Goal: Task Accomplishment & Management: Complete application form

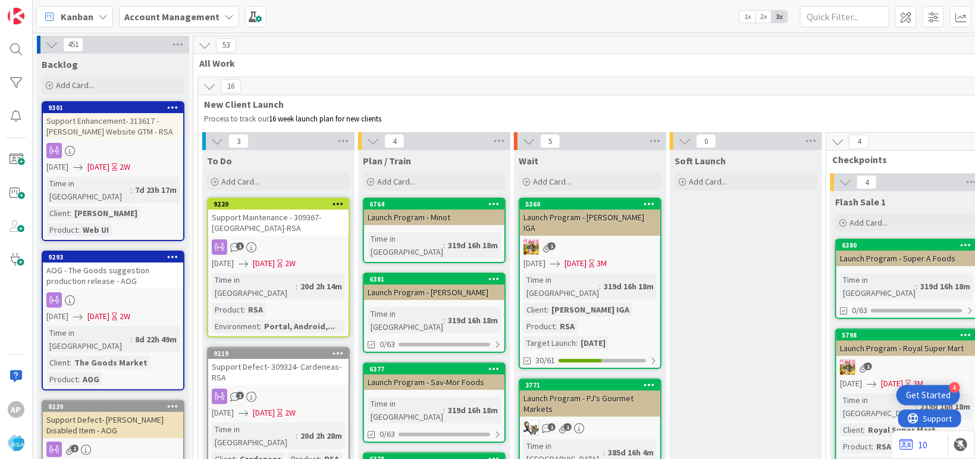
scroll to position [2465, 0]
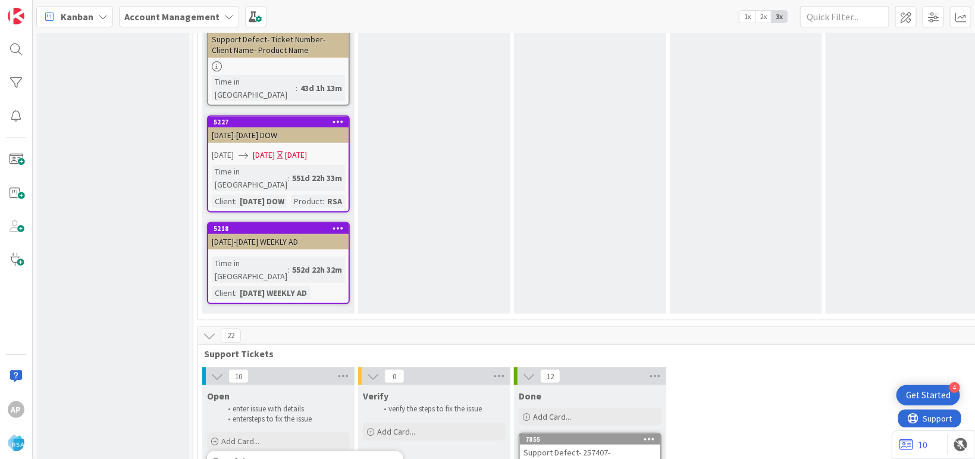
click at [304, 457] on div "Template" at bounding box center [305, 461] width 184 height 8
click at [246, 435] on span "Add Card..." at bounding box center [240, 440] width 38 height 11
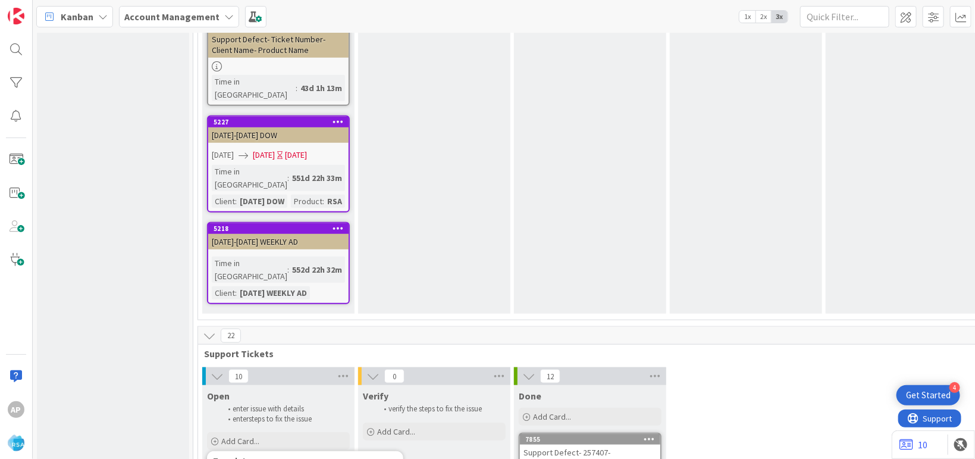
type textarea "x"
type textarea "Support Defect- Ticket Numbe- Client Name- Product Name"
type textarea "x"
type textarea "Support Defect- Ticket Numb- Client Name- Product Name"
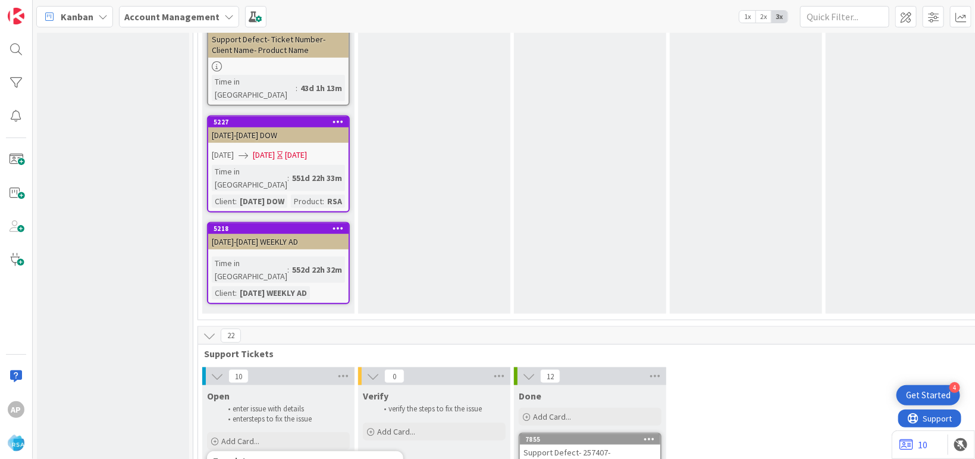
type textarea "x"
type textarea "Support Defect- Ticket Num- Client Name- Product Name"
type textarea "x"
type textarea "Support Defect- Ticket Nu- Client Name- Product Name"
type textarea "x"
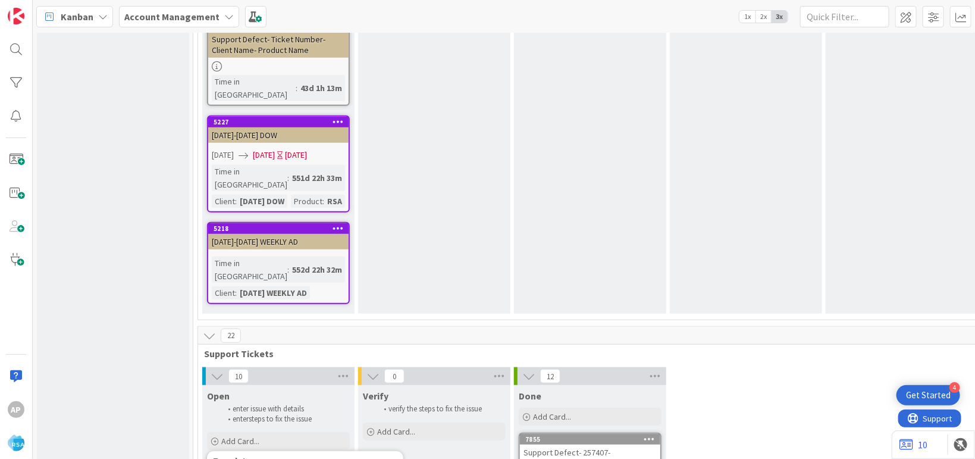
type textarea "Support Defect- Ticket N- Client Name- Product Name"
type textarea "x"
type textarea "Support Defect- Ticket - Client Name- Product Name"
type textarea "x"
type textarea "Support Defect- Ticket- Client Name- Product Name"
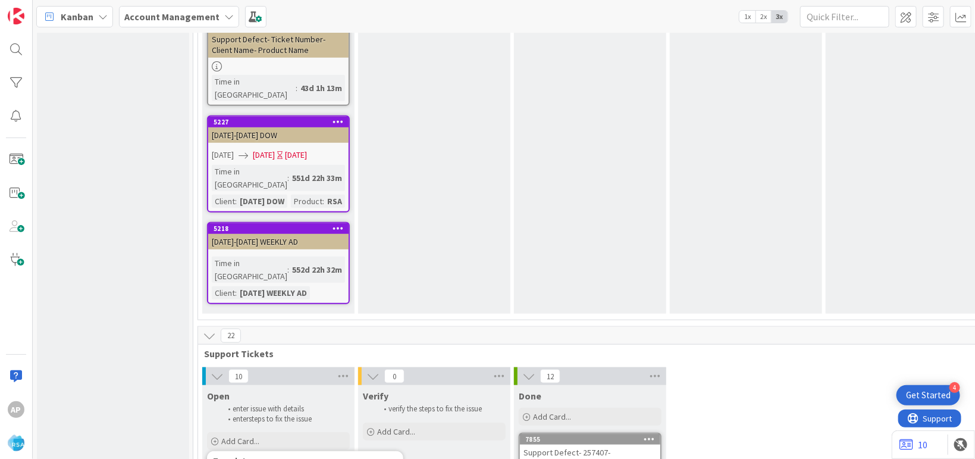
type textarea "x"
type textarea "Support Defect- Ticke- Client Name- Product Name"
type textarea "x"
type textarea "Support Defect- Tick- Client Name- Product Name"
type textarea "x"
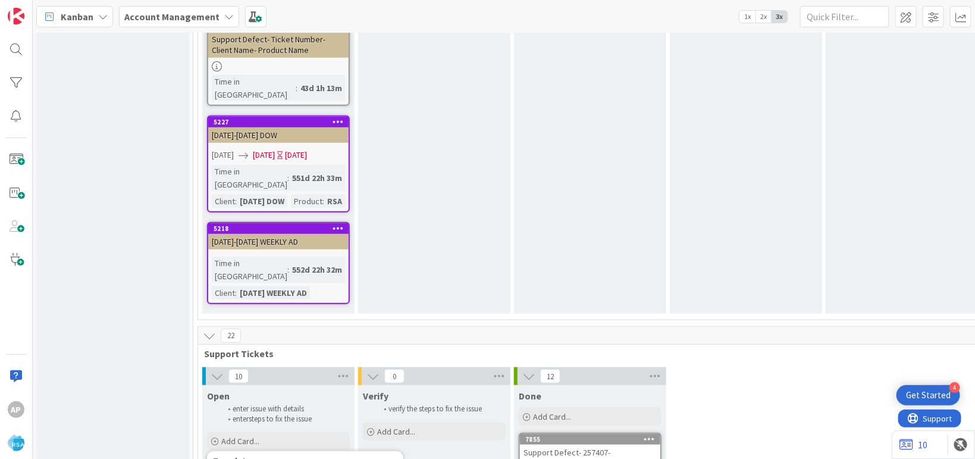
type textarea "Support Defect- Tic- Client Name- Product Name"
type textarea "x"
type textarea "Support Defect- Ti- Client Name- Product Name"
type textarea "x"
type textarea "Support Defect- T- Client Name- Product Name"
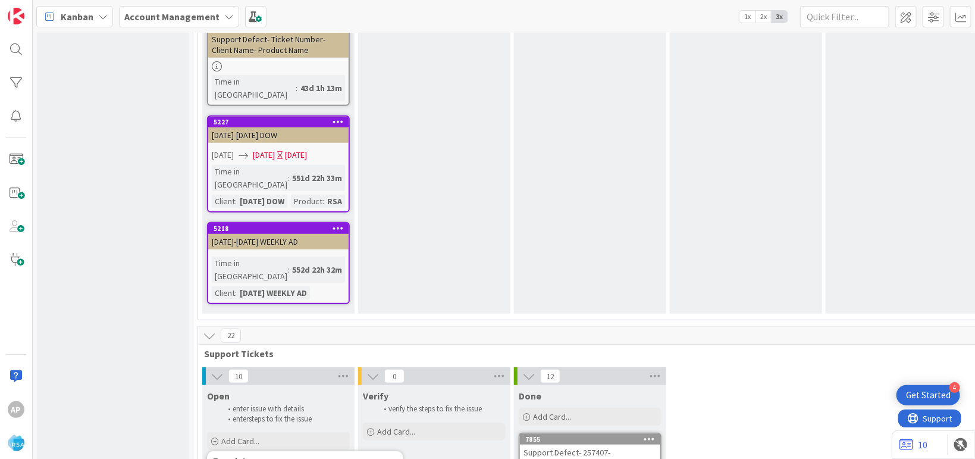
type textarea "x"
type textarea "Support Defect- - Client Name- Product Name"
type textarea "x"
type textarea "Support Defect- 3- Client Name- Product Name"
type textarea "x"
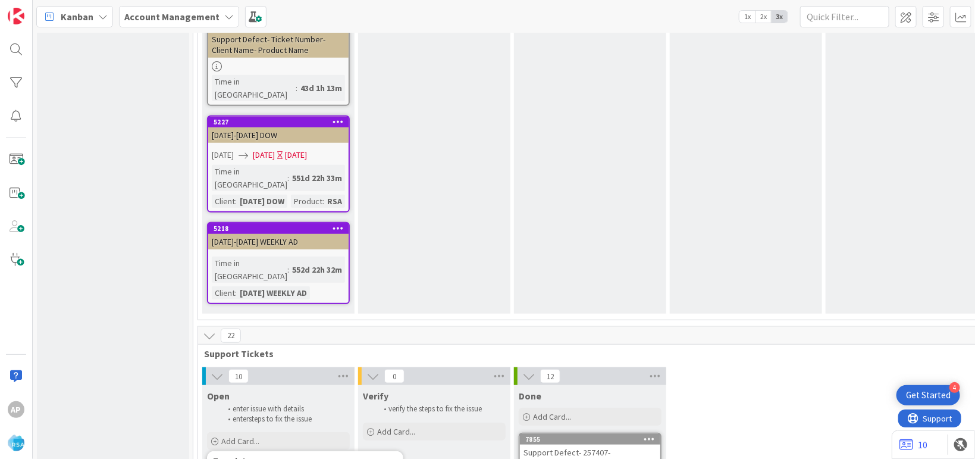
type textarea "Support Defect- 31- Client Name- Product Name"
type textarea "x"
type textarea "Support Defect- 316221- Client Name- Product Name"
type textarea "x"
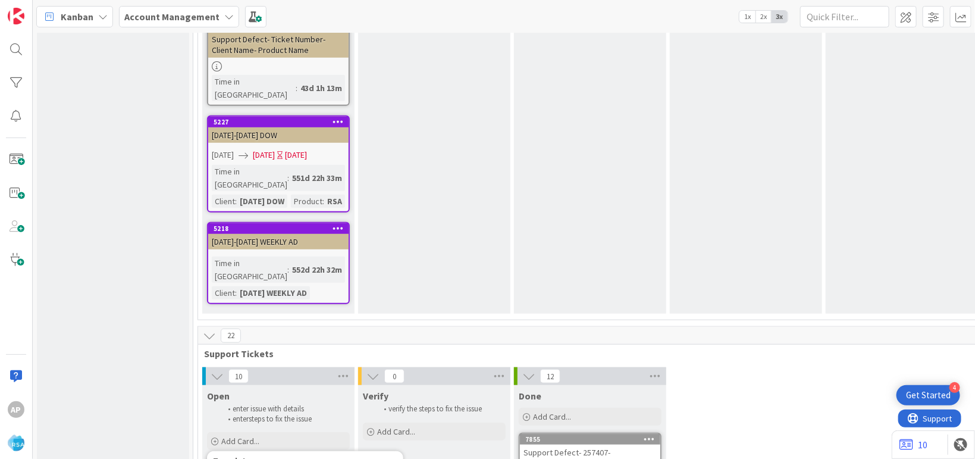
type textarea "Support Defect- 316221- Client Na- Product Name"
type textarea "x"
type textarea "Support Defect- 316221- Client - Product Name"
type textarea "x"
type textarea "Support Defect- 316221- Clien - Product Name"
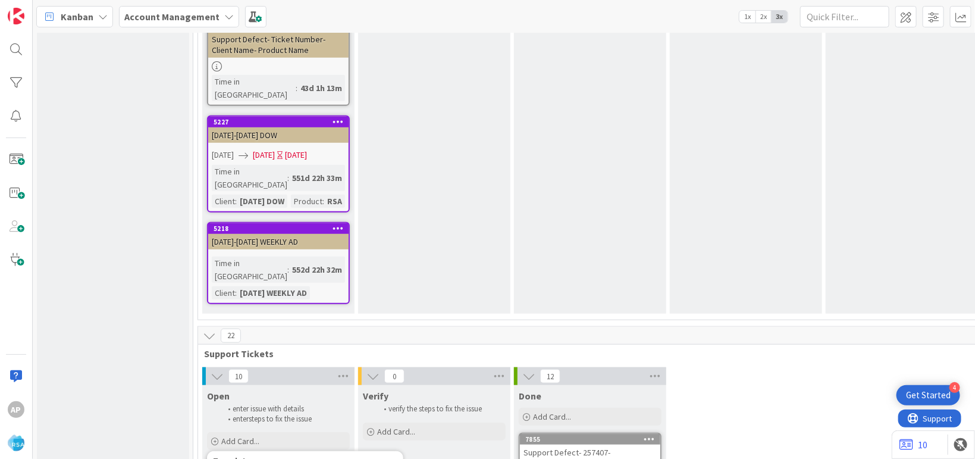
type textarea "x"
type textarea "Support Defect- 316221- Clie - Product Name"
type textarea "x"
type textarea "Support Defect- 316221- Cli - Product Name"
type textarea "x"
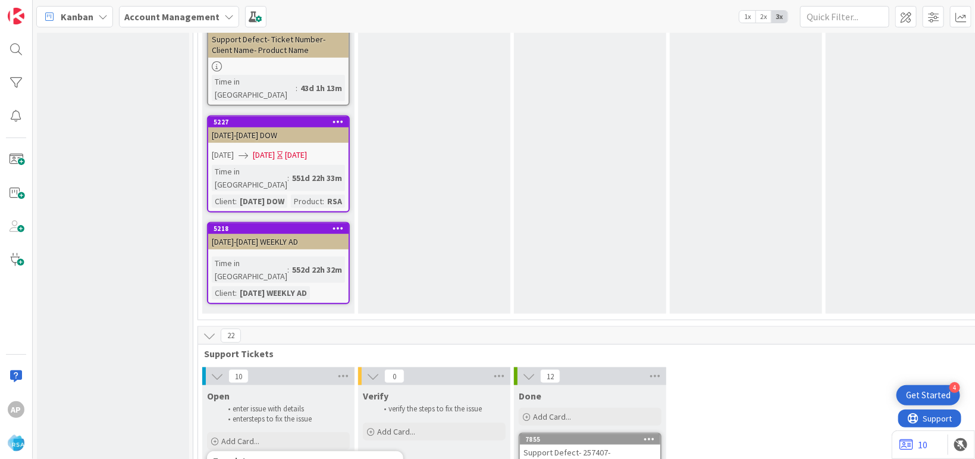
type textarea "Support Defect- 316221- Cl - Product Name"
type textarea "x"
type textarea "Support Defect- 316221- C - Product Name"
type textarea "x"
type textarea "Support Defect- 316221- - Product Name"
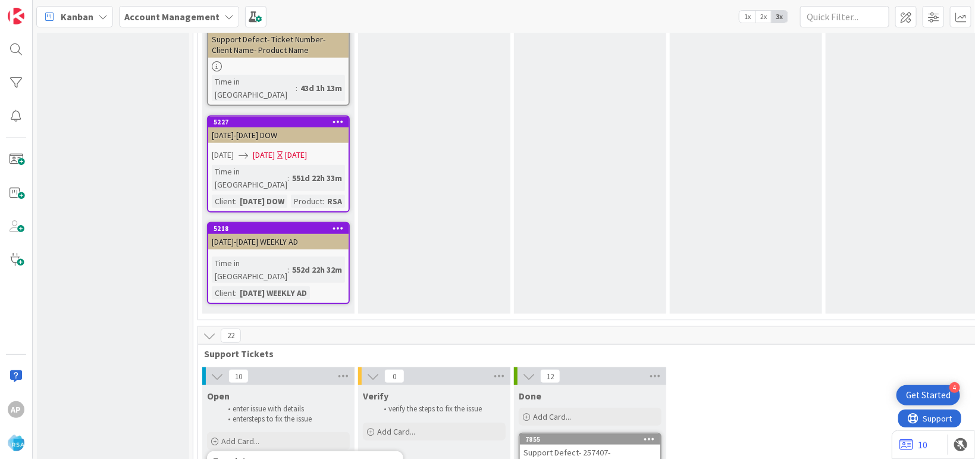
type textarea "x"
type textarea "Support Defect- 316221- P - Product Name"
type textarea "x"
type textarea "Support Defect- 316221- Pe - Product Name"
type textarea "x"
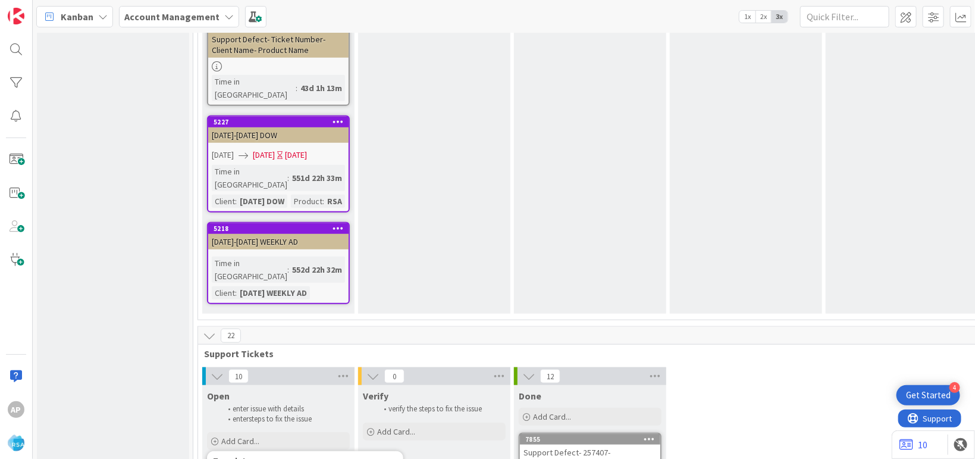
type textarea "Support Defect- 316221- Pet - Product Name"
type textarea "x"
type textarea "Support Defect- 316221- [PERSON_NAME] - Product Name"
type textarea "x"
type textarea "Support Defect- 316221- Petes - Product Name"
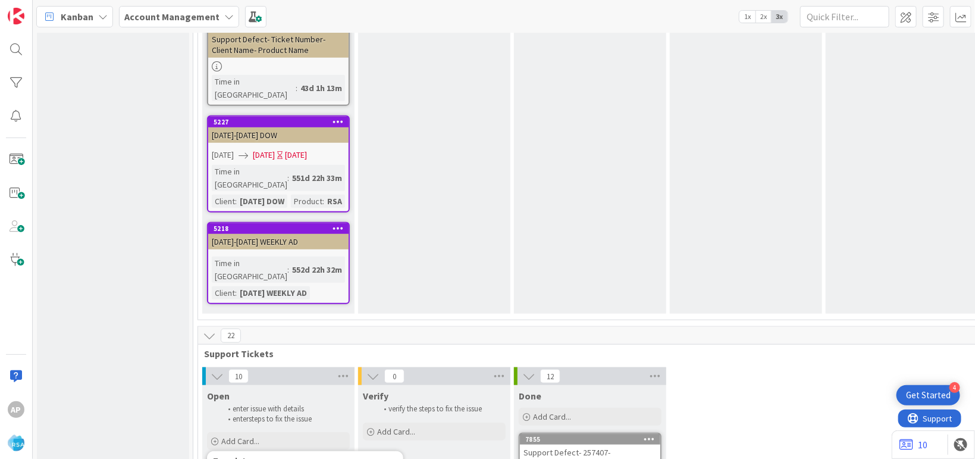
type textarea "x"
type textarea "Support Defect- 316221- Petes - Product"
type textarea "x"
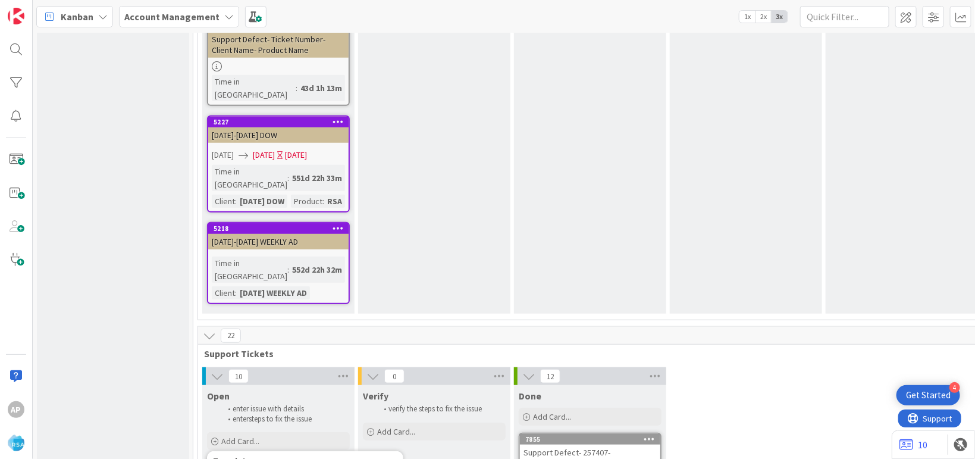
type textarea "Support Defect- 316221- [PERSON_NAME] - Produc"
type textarea "x"
type textarea "Support Defect- 316221- Petes - Produ"
type textarea "x"
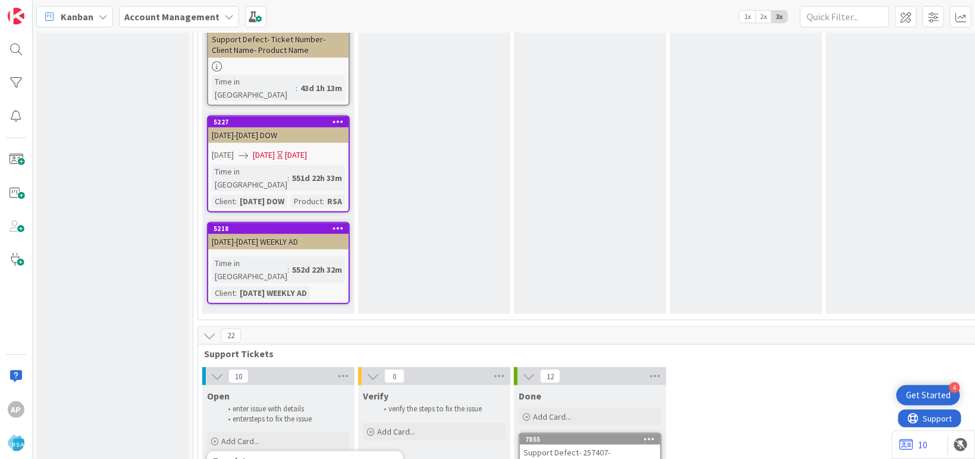
type textarea "Support Defect- 316221- [PERSON_NAME] - Prod"
type textarea "x"
type textarea "Support Defect- 316221- Petes - Pro"
type textarea "x"
type textarea "Support Defect- 316221- Petes - Pr"
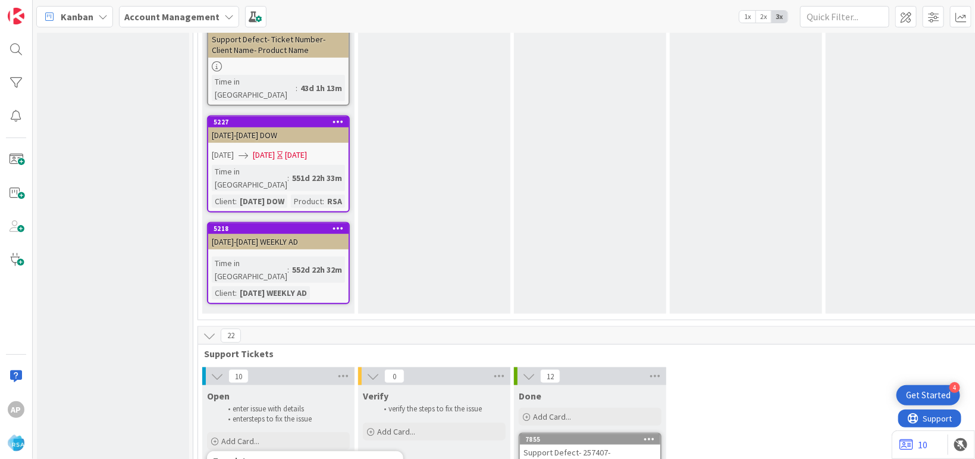
type textarea "x"
type textarea "Support Defect- 316221- Petes - P"
type textarea "x"
type textarea "Support Defect- 316221- Petes -"
type textarea "x"
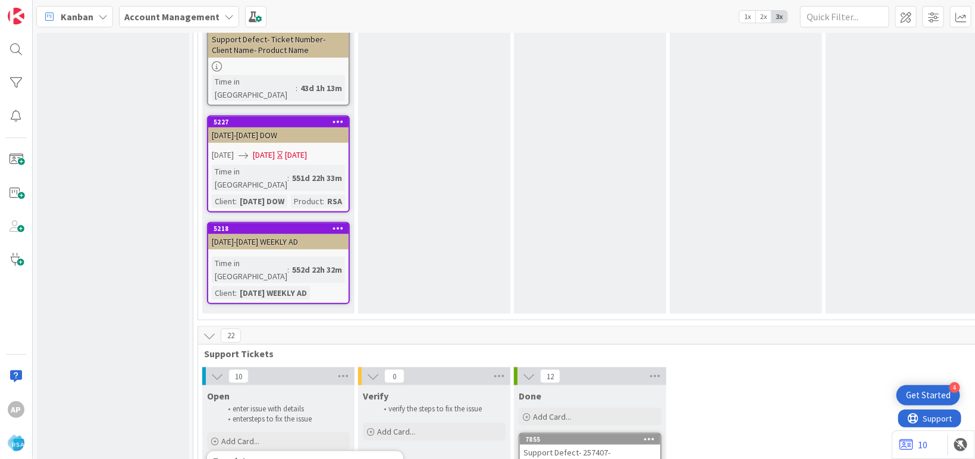
type textarea "Support Defect- 316221- Petes - R"
type textarea "x"
type textarea "Support Defect- 316221- Petes - RS"
type textarea "x"
type textarea "Support Defect- 316221- Petes - RSA"
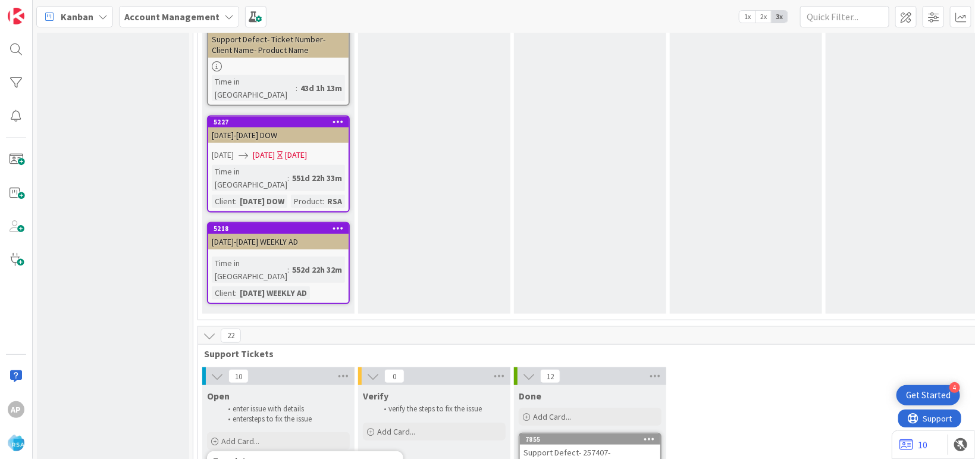
type textarea "x"
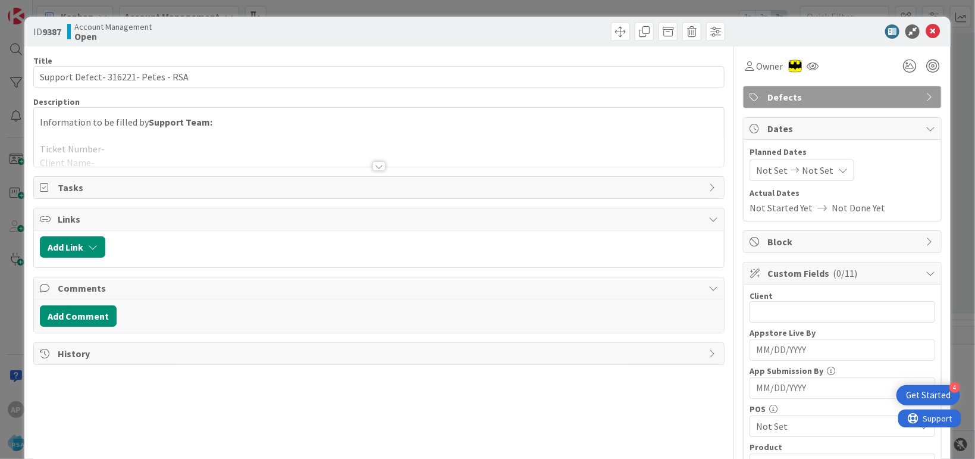
click at [181, 142] on div at bounding box center [379, 151] width 690 height 30
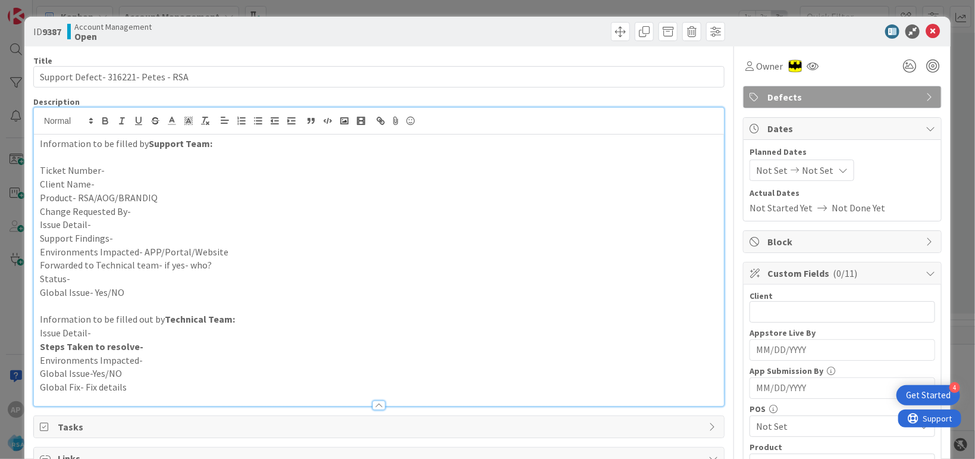
click at [134, 172] on p "Ticket Number-" at bounding box center [379, 171] width 678 height 14
click at [106, 169] on p "Ticket Number-" at bounding box center [379, 171] width 678 height 14
click at [92, 185] on p "Client Name-" at bounding box center [379, 184] width 678 height 14
click at [195, 196] on p "Product- RSA/AOG/BRANDIQ" at bounding box center [379, 198] width 678 height 14
click at [134, 213] on p "Change Requested By-" at bounding box center [379, 212] width 678 height 14
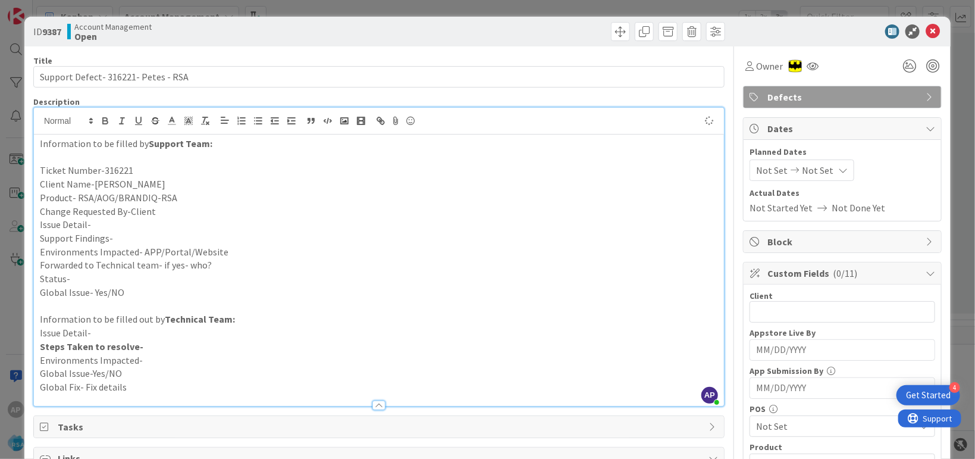
click at [101, 213] on p "Change Requested By-Client" at bounding box center [379, 212] width 678 height 14
click at [95, 222] on p "Issue Detail-" at bounding box center [379, 225] width 678 height 14
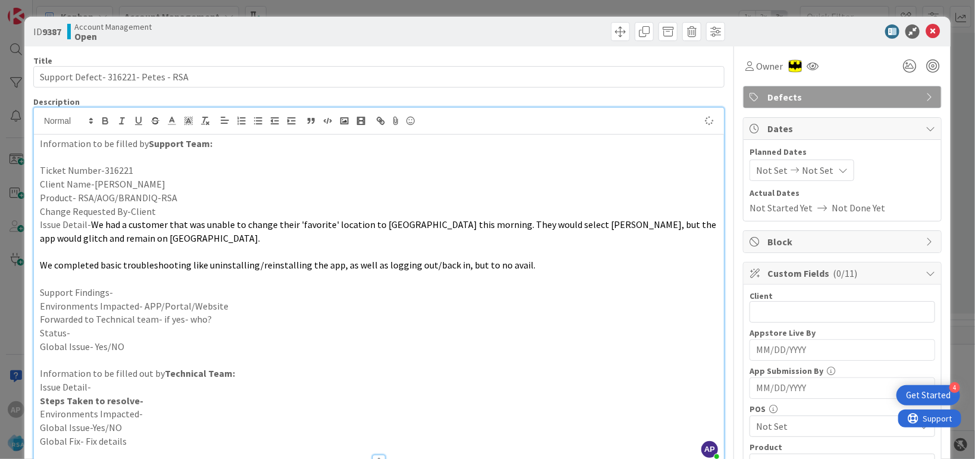
click at [136, 295] on p "Support Findings-" at bounding box center [379, 293] width 678 height 14
click at [226, 305] on p "Environments Impacted- APP/Portal/Website" at bounding box center [379, 306] width 678 height 14
copy span "unable to change their 'favorite' location to [GEOGRAPHIC_DATA]"
drag, startPoint x: 200, startPoint y: 227, endPoint x: 415, endPoint y: 228, distance: 214.1
click at [416, 223] on span "We had a customer that was unable to change their 'favorite' location to [GEOGR…" at bounding box center [379, 231] width 678 height 26
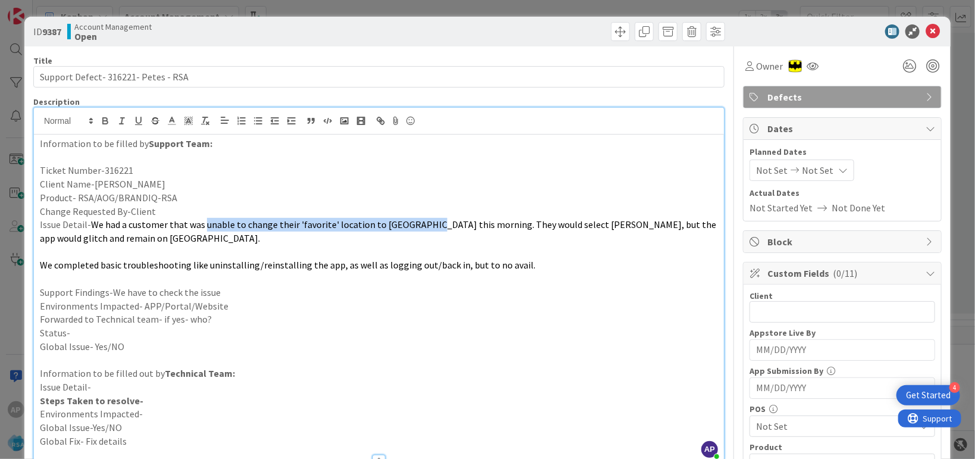
click at [221, 287] on p "Support Findings-We have to check the issue" at bounding box center [379, 293] width 678 height 14
click at [223, 290] on p "Support Findings-We have to check the issue" at bounding box center [379, 293] width 678 height 14
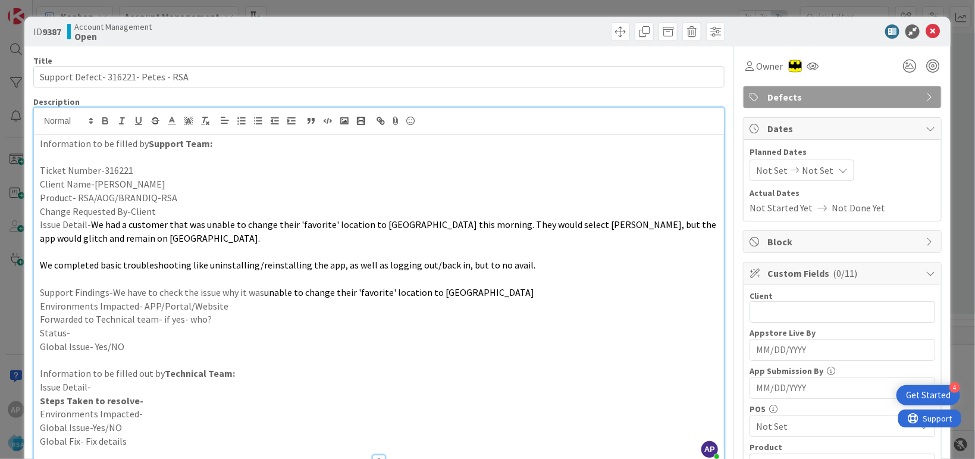
click at [239, 305] on p "Environments Impacted- APP/Portal/Website" at bounding box center [379, 306] width 678 height 14
click at [215, 319] on p "Forwarded to Technical team- if yes- who?" at bounding box center [379, 319] width 678 height 14
click at [71, 337] on p "Status-" at bounding box center [379, 333] width 678 height 14
click at [208, 335] on p "Status-AForwarded to [PERSON_NAME]" at bounding box center [379, 333] width 678 height 14
click at [767, 173] on span "Not Set" at bounding box center [772, 170] width 32 height 14
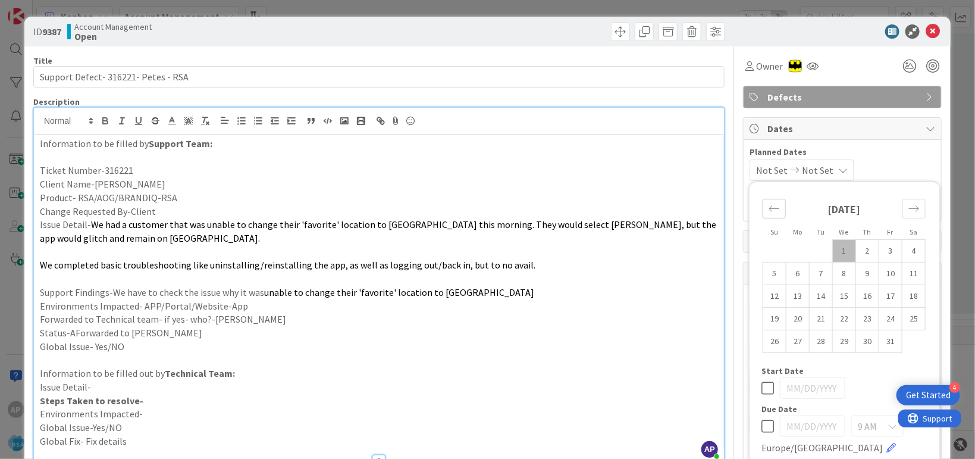
click at [763, 208] on div "Move backward to switch to the previous month." at bounding box center [774, 209] width 23 height 20
click at [786, 350] on td "29" at bounding box center [797, 341] width 23 height 23
type input "[DATE]"
click at [890, 347] on td "Calendar" at bounding box center [890, 341] width 23 height 23
click at [908, 208] on icon "Move forward to switch to the next month." at bounding box center [913, 208] width 11 height 11
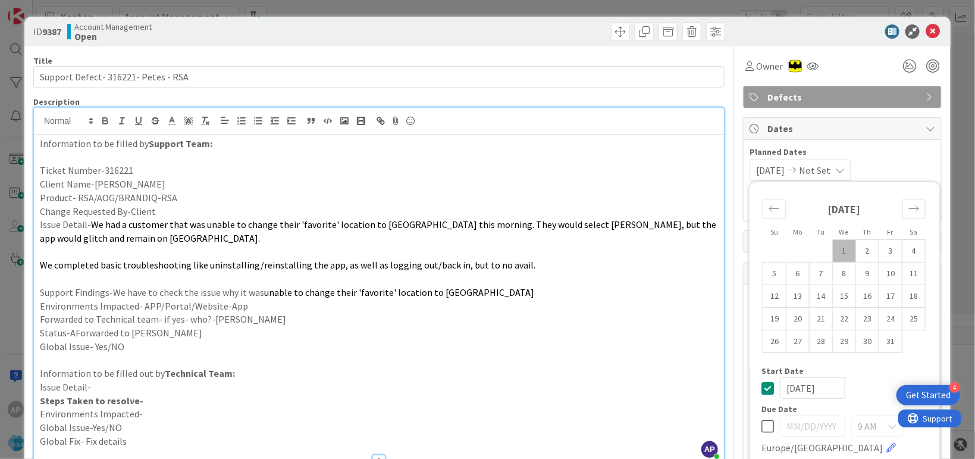
click at [882, 271] on td "10" at bounding box center [890, 273] width 23 height 23
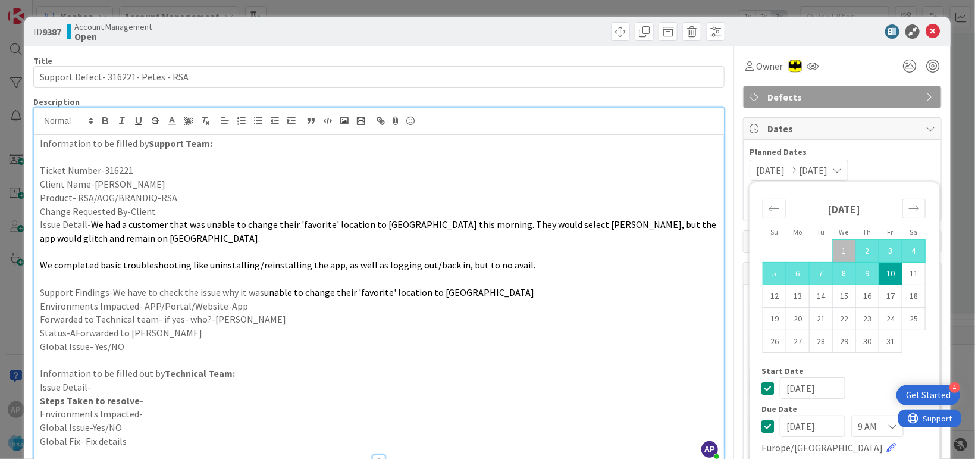
type input "[DATE]"
click at [636, 316] on p "Forwarded to Technical team- if yes- who?-[PERSON_NAME]" at bounding box center [379, 319] width 678 height 14
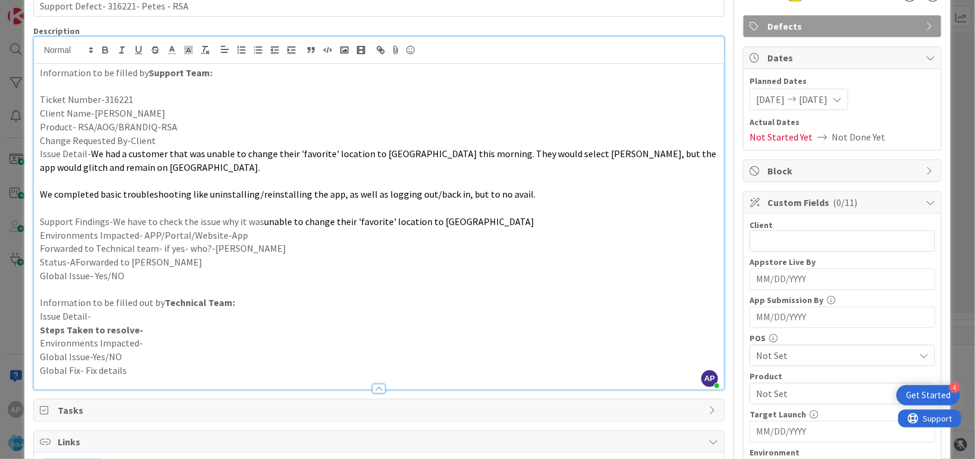
scroll to position [72, 0]
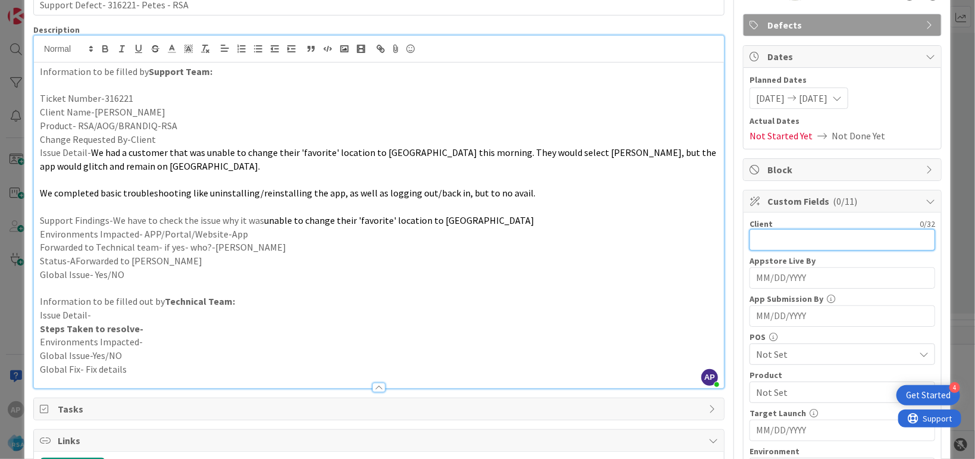
click at [783, 239] on input "text" at bounding box center [842, 239] width 186 height 21
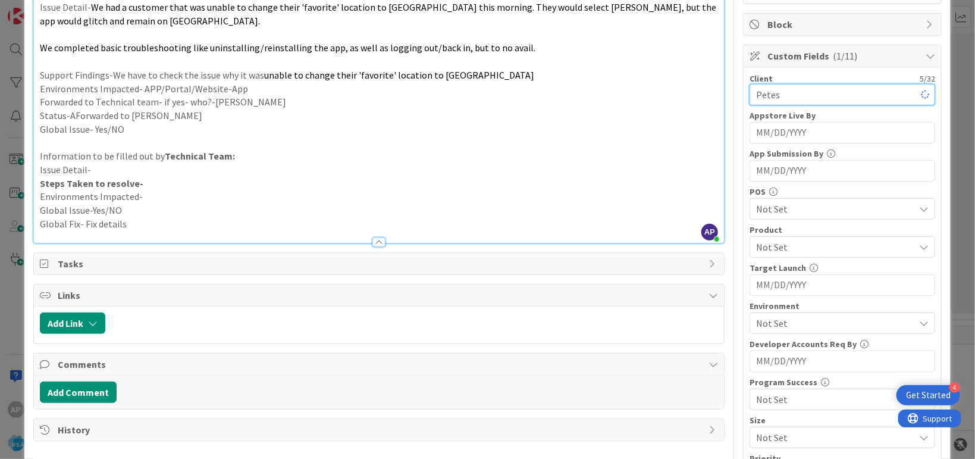
type input "Petes"
click at [774, 246] on span "Not Set" at bounding box center [835, 247] width 158 height 14
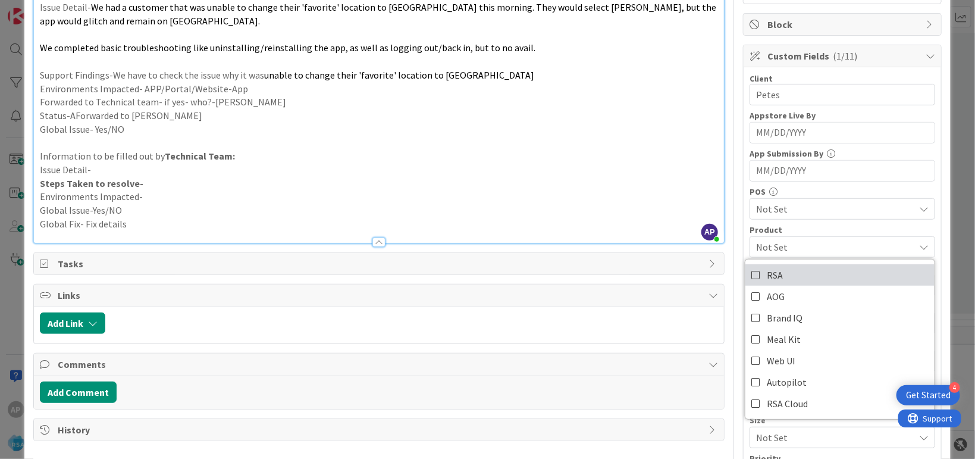
click at [769, 270] on span "RSA" at bounding box center [775, 275] width 16 height 18
click at [586, 170] on p "Issue Detail-" at bounding box center [379, 170] width 678 height 14
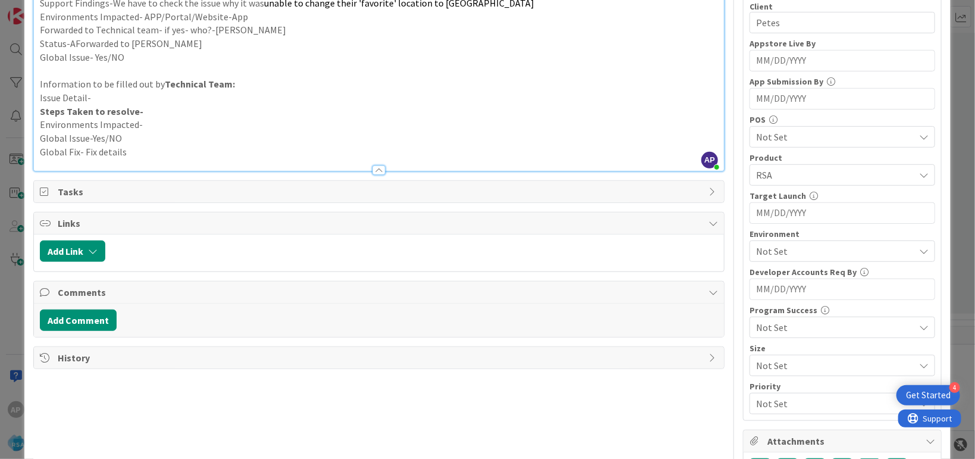
scroll to position [290, 0]
click at [774, 253] on span "Not Set" at bounding box center [835, 250] width 158 height 14
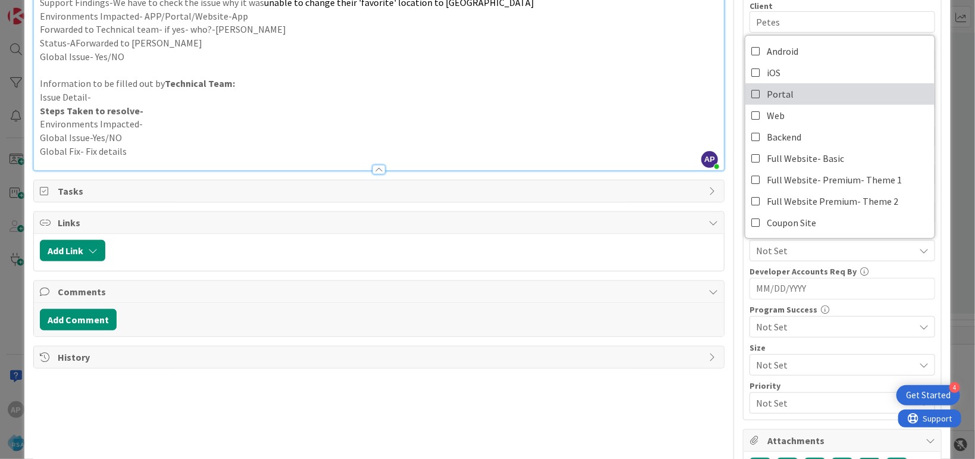
click at [773, 94] on span "Portal" at bounding box center [780, 94] width 27 height 18
click at [551, 111] on p "Steps Taken to resolve-" at bounding box center [379, 111] width 678 height 14
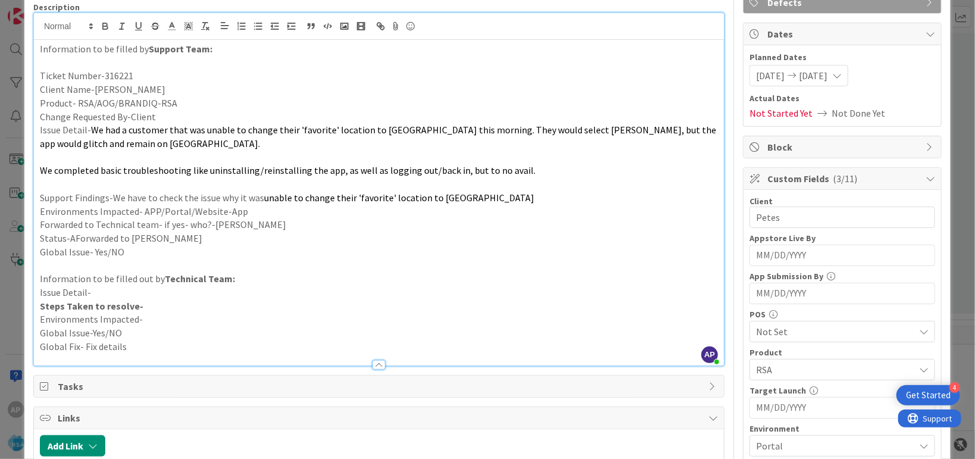
scroll to position [0, 0]
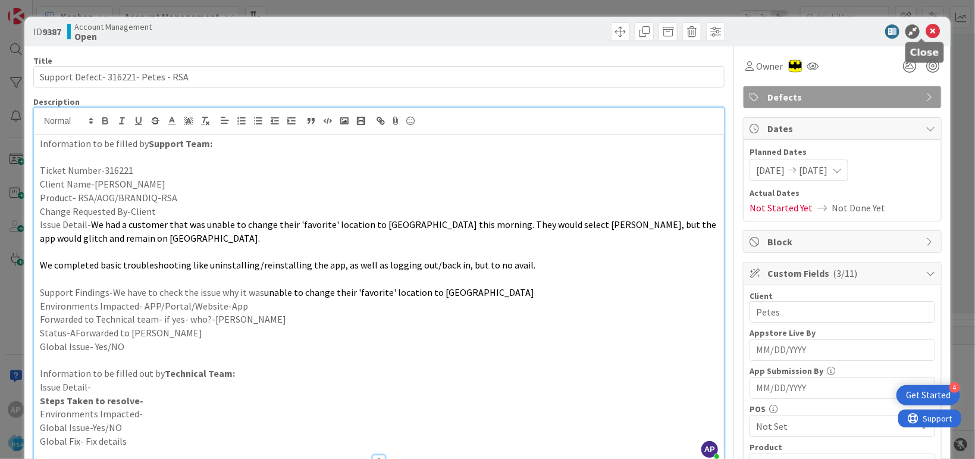
click at [926, 29] on icon at bounding box center [933, 31] width 14 height 14
